Goal: Entertainment & Leisure: Consume media (video, audio)

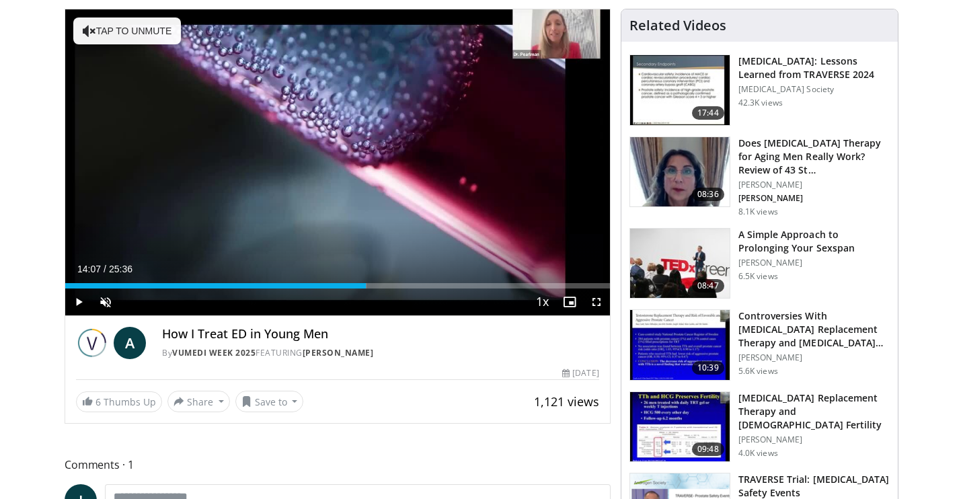
scroll to position [139, 0]
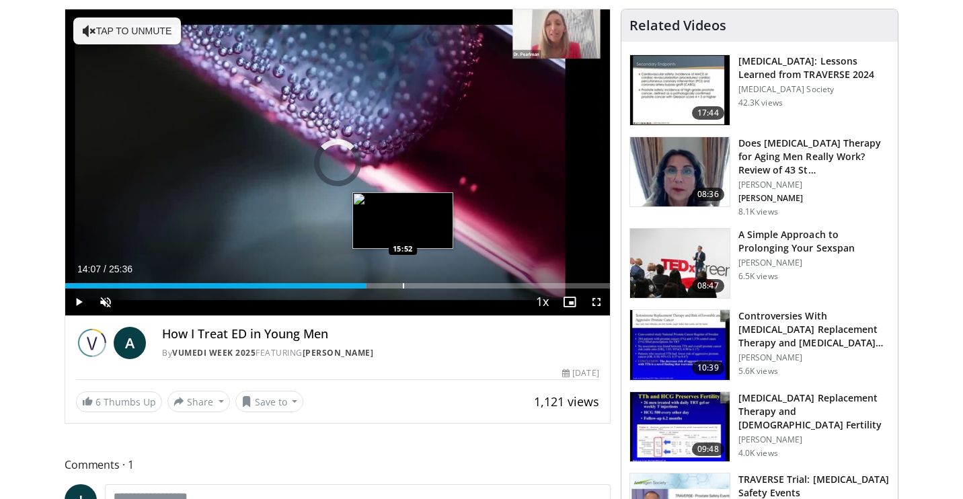
click at [403, 284] on div "Progress Bar" at bounding box center [403, 285] width 1 height 5
click at [431, 283] on div "Progress Bar" at bounding box center [431, 285] width 1 height 5
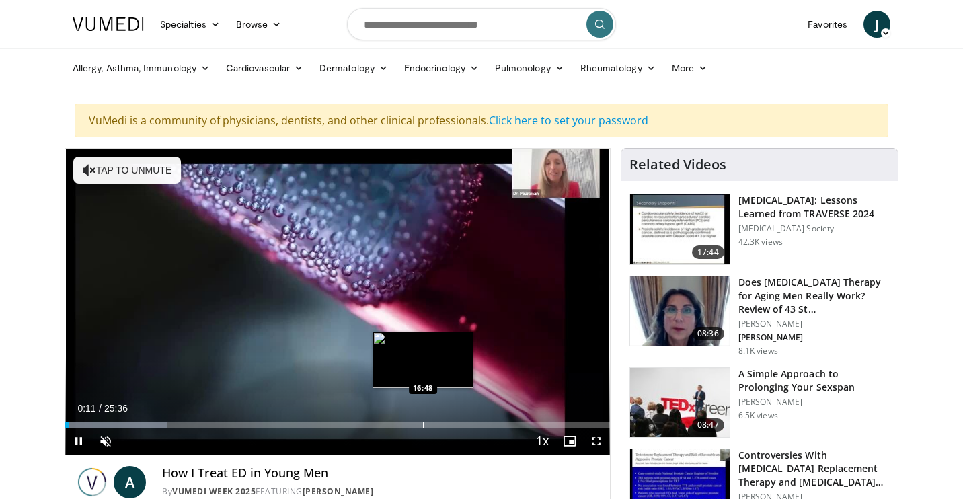
click at [423, 423] on div "Progress Bar" at bounding box center [423, 424] width 1 height 5
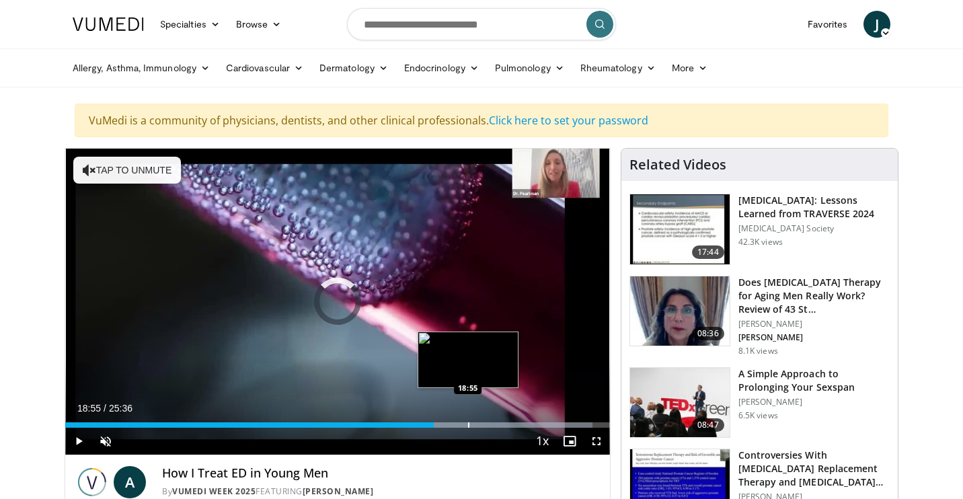
click at [468, 422] on div "Progress Bar" at bounding box center [468, 424] width 1 height 5
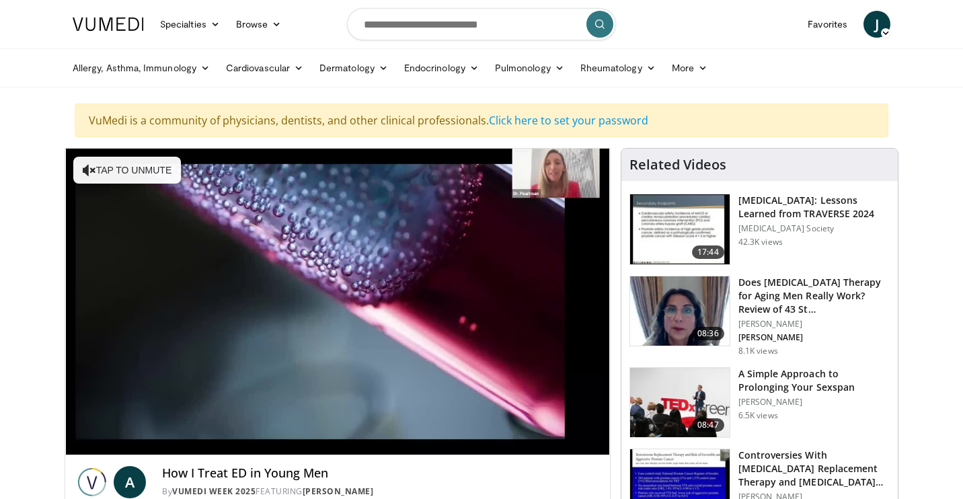
click at [489, 422] on video-js "**********" at bounding box center [337, 302] width 545 height 307
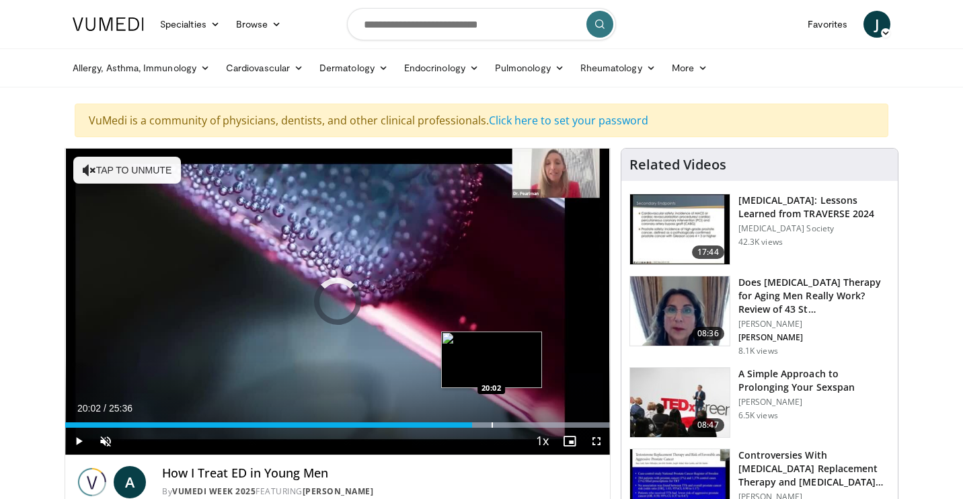
click at [492, 423] on div "Progress Bar" at bounding box center [492, 424] width 1 height 5
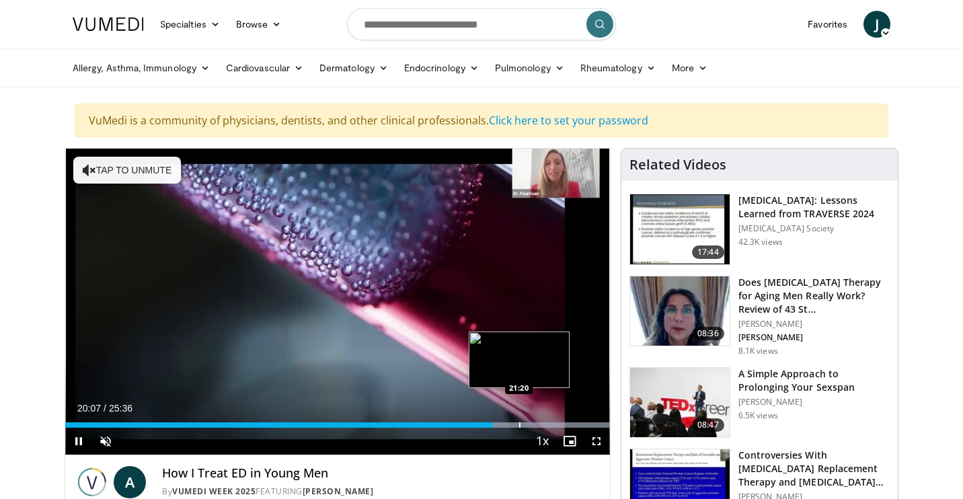
click at [519, 422] on div "10 seconds Tap to unmute" at bounding box center [337, 302] width 545 height 306
click at [519, 422] on div "Progress Bar" at bounding box center [519, 424] width 1 height 5
click at [539, 424] on div "Progress Bar" at bounding box center [539, 424] width 1 height 5
click at [556, 424] on div "Progress Bar" at bounding box center [556, 424] width 1 height 5
click at [574, 425] on div "Progress Bar" at bounding box center [574, 424] width 1 height 5
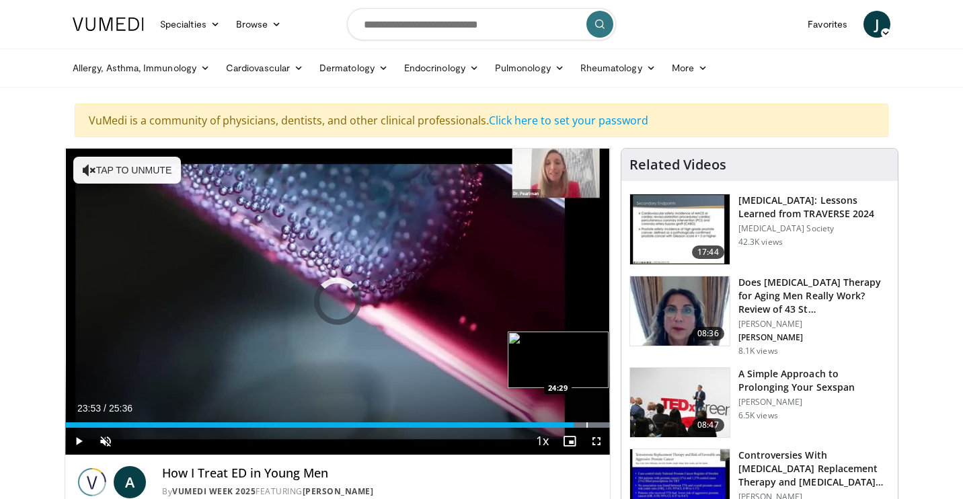
click at [587, 425] on div "Progress Bar" at bounding box center [587, 424] width 1 height 5
click at [599, 423] on div "Progress Bar" at bounding box center [599, 424] width 1 height 5
